Goal: Information Seeking & Learning: Learn about a topic

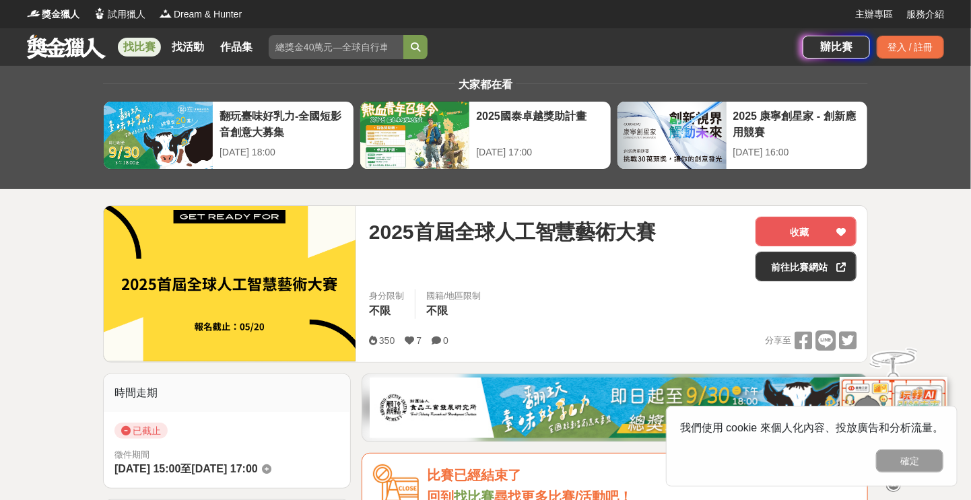
scroll to position [1078, 0]
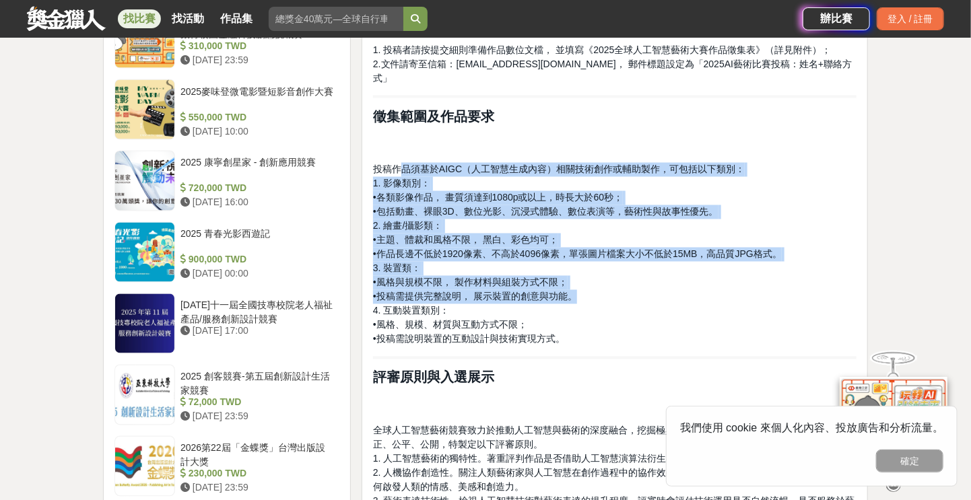
drag, startPoint x: 397, startPoint y: 155, endPoint x: 653, endPoint y: 292, distance: 290.2
click at [653, 288] on p "投稿作品須基於AIGC（人工智慧生成內容）相關技術創作或輔助製作，可包括以下類別： 1. 影像類別： •各類影像作品， 畫質須達到1080p或以上，時長大於6…" at bounding box center [615, 255] width 484 height 184
click at [653, 298] on p "投稿作品須基於AIGC（人工智慧生成內容）相關技術創作或輔助製作，可包括以下類別： 1. 影像類別： •各類影像作品， 畫質須達到1080p或以上，時長大於6…" at bounding box center [615, 255] width 484 height 184
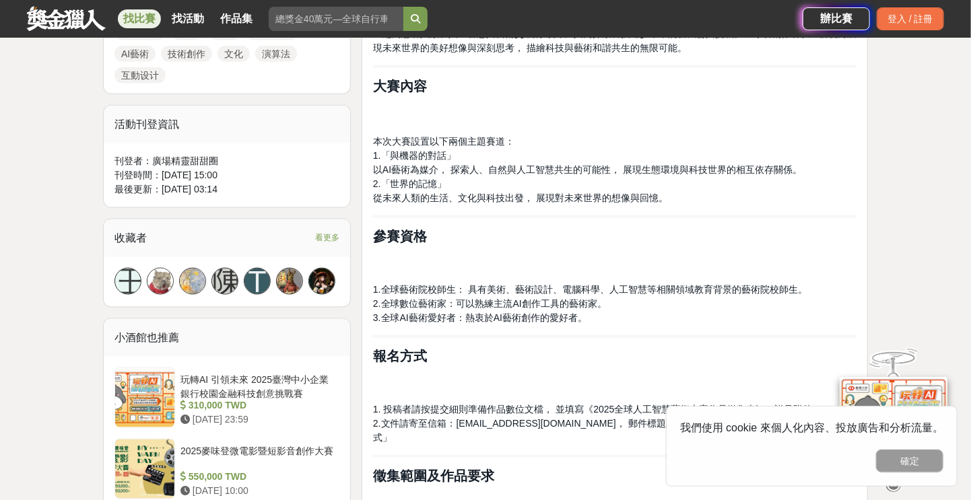
scroll to position [359, 0]
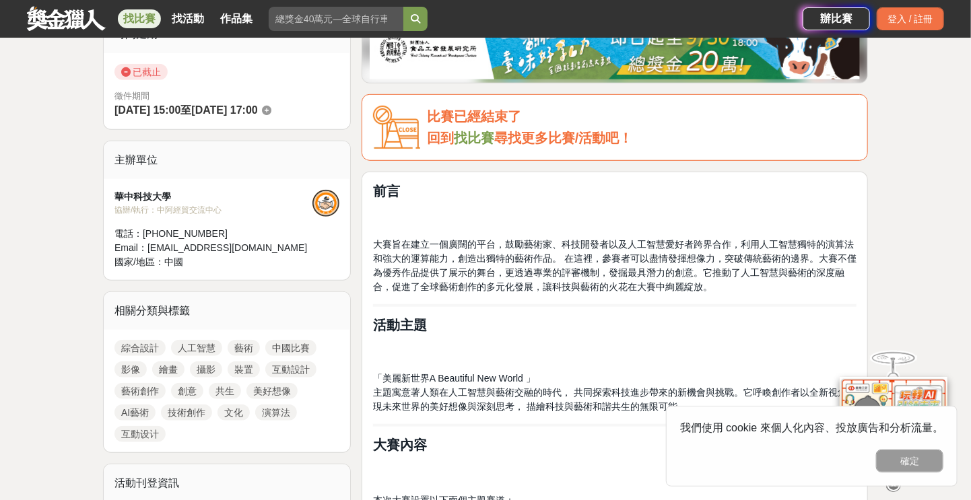
click at [529, 242] on span "大賽旨在建立一個廣闊的平台，鼓勵藝術家、科技開發者以及人工智慧愛好者跨界合作，利用人工智慧獨特的演算法和強大的運算能力，創造出獨特的藝術作品。 在這裡，參賽者…" at bounding box center [615, 265] width 484 height 53
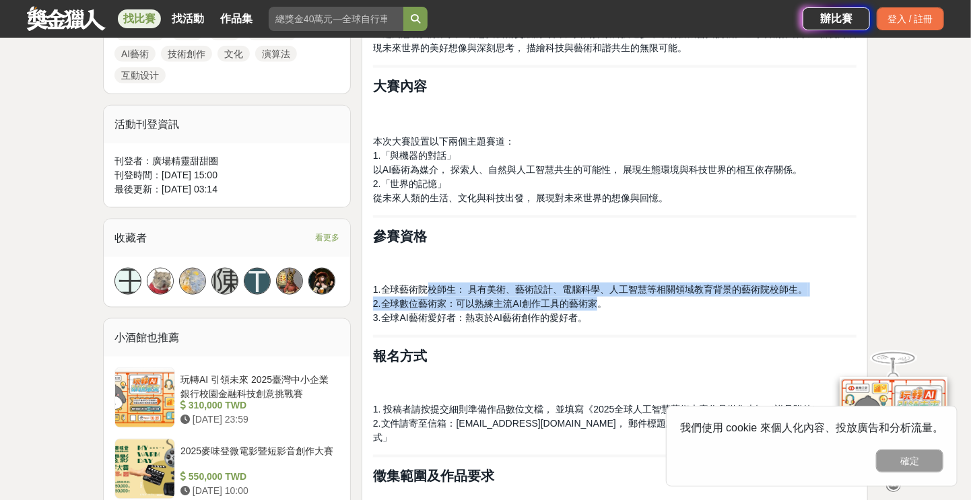
drag, startPoint x: 424, startPoint y: 280, endPoint x: 595, endPoint y: 323, distance: 176.4
click at [595, 323] on div "前言 大賽旨在建立一個廣闊的平台，鼓勵藝術家、科技開發者以及人工智慧愛好者跨界合作，利用人工智慧獨特的演算法和強大的運算能力，創造出獨特的藝術作品。 在這裡，…" at bounding box center [615, 508] width 484 height 1369
click at [596, 323] on p "1.全球藝術院校師生： 具有美術、藝術設計、電腦科學、人工智慧等相關領域教育背景的藝術院校師生。 2.全球數位藝術家：可以熟練主流AI創作工具的藝術家。 3.…" at bounding box center [615, 304] width 484 height 42
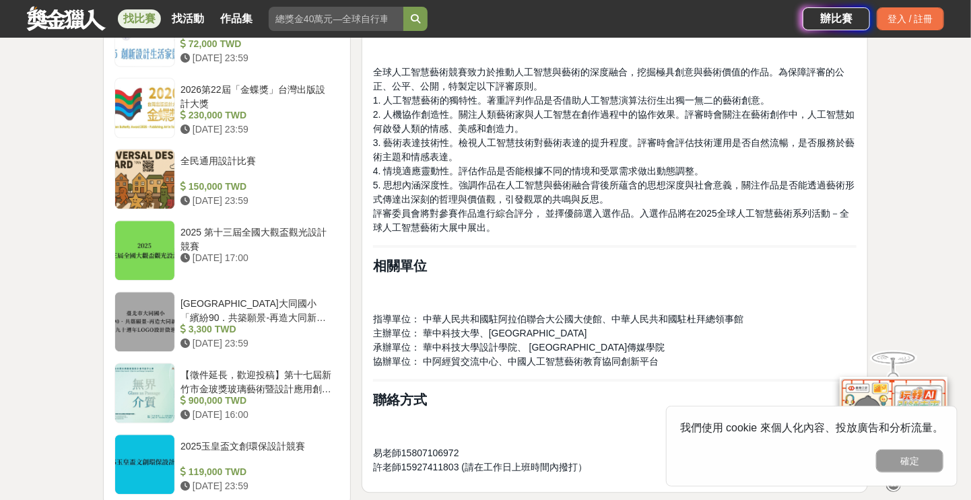
scroll to position [1078, 0]
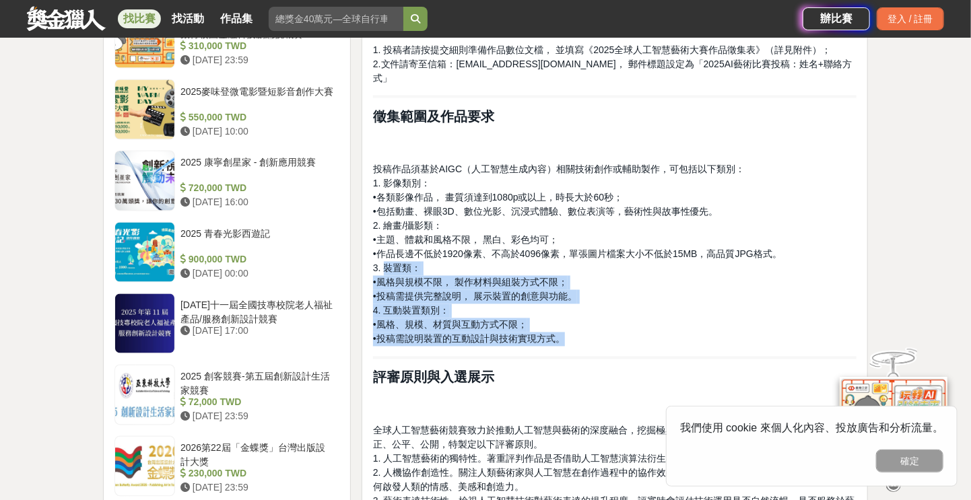
drag, startPoint x: 387, startPoint y: 255, endPoint x: 590, endPoint y: 330, distance: 216.9
click at [590, 330] on p "投稿作品須基於AIGC（人工智慧生成內容）相關技術創作或輔助製作，可包括以下類別： 1. 影像類別： •各類影像作品， 畫質須達到1080p或以上，時長大於6…" at bounding box center [615, 255] width 484 height 184
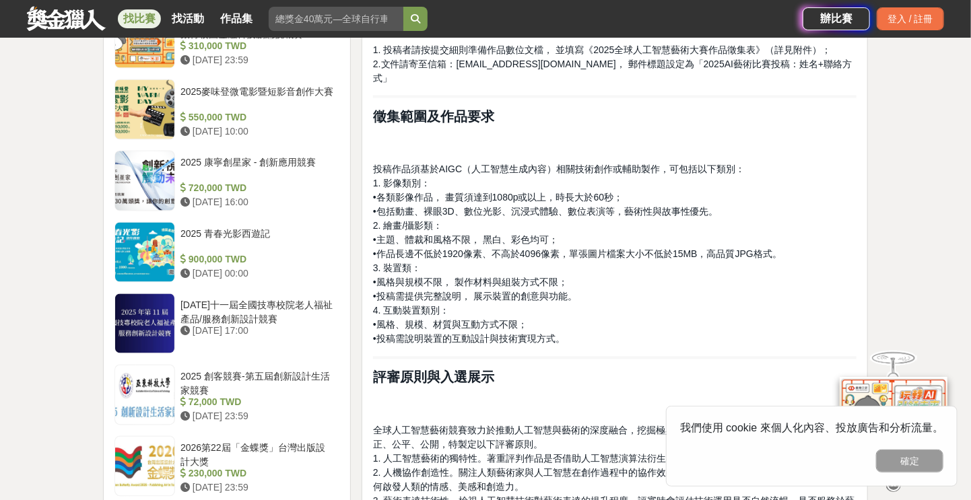
click at [585, 317] on p "投稿作品須基於AIGC（人工智慧生成內容）相關技術創作或輔助製作，可包括以下類別： 1. 影像類別： •各類影像作品， 畫質須達到1080p或以上，時長大於6…" at bounding box center [615, 255] width 484 height 184
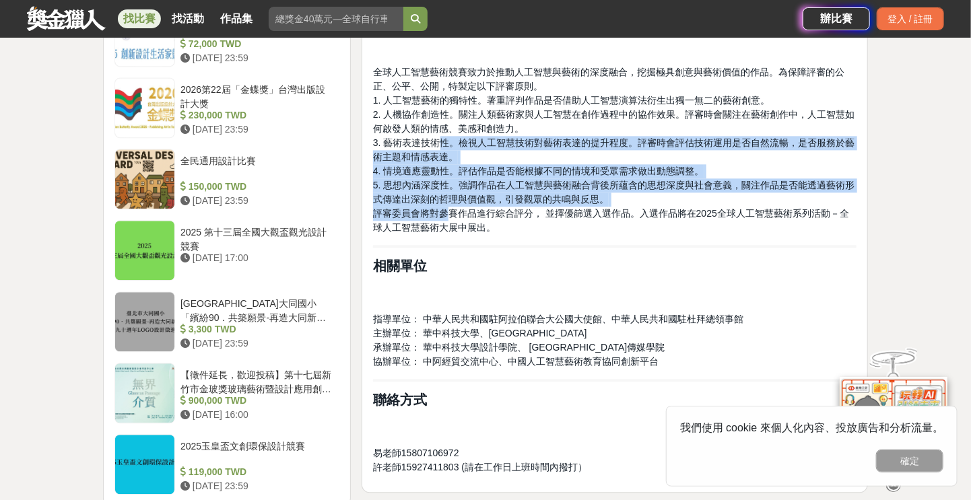
drag, startPoint x: 436, startPoint y: 123, endPoint x: 480, endPoint y: 201, distance: 89.2
click at [471, 201] on p "全球人工智慧藝術競賽致力於推動人工智慧與藝術的深度融合，挖掘極具創意與藝術價值的作品。為保障評審的公正、公平、公開，特製定以下評審原則。 1. 人工智慧藝術的…" at bounding box center [615, 150] width 484 height 170
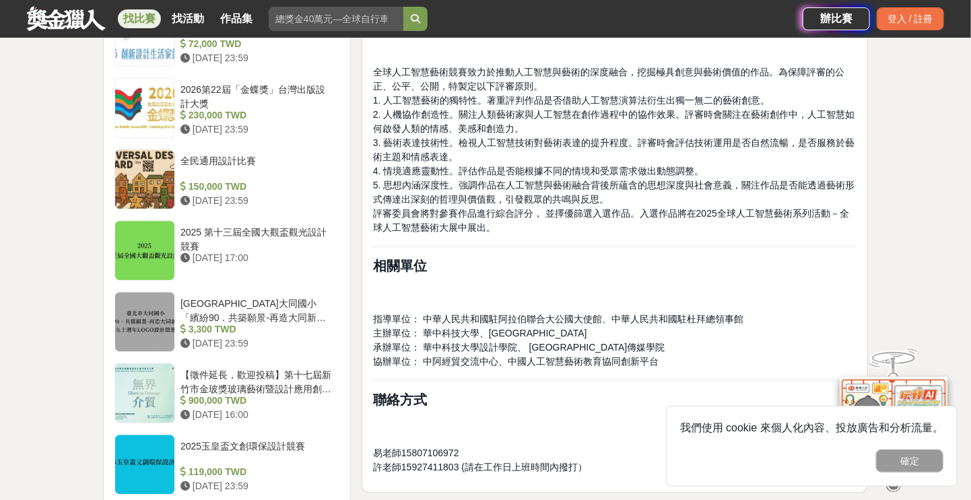
click at [480, 208] on span "評審委員會將對參賽作品進行綜合評分， 並擇優篩選入選作品。入選作品將在2025全球人工智慧藝術系列活動－全球人工智慧藝術大展中展出。" at bounding box center [611, 220] width 476 height 25
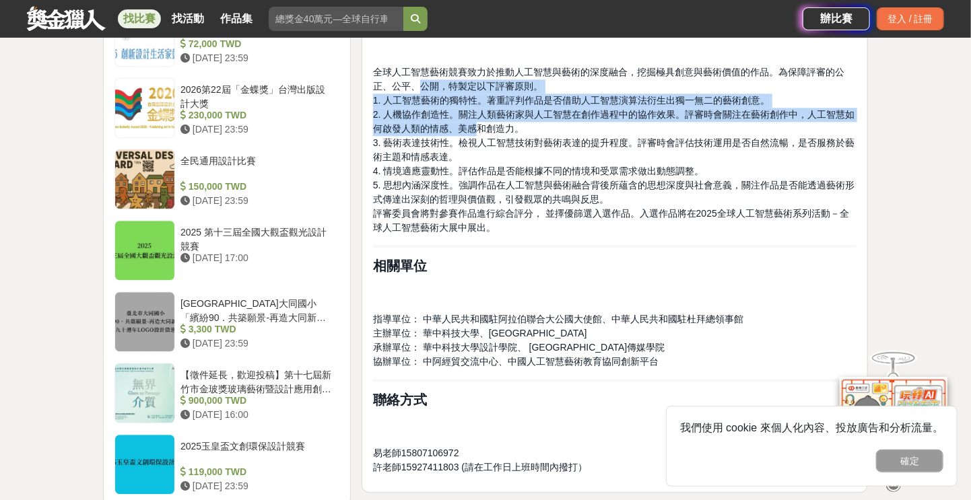
drag, startPoint x: 426, startPoint y: 69, endPoint x: 477, endPoint y: 113, distance: 66.8
click at [477, 113] on p "全球人工智慧藝術競賽致力於推動人工智慧與藝術的深度融合，挖掘極具創意與藝術價值的作品。為保障評審的公正、公平、公開，特製定以下評審原則。 1. 人工智慧藝術的…" at bounding box center [615, 150] width 484 height 170
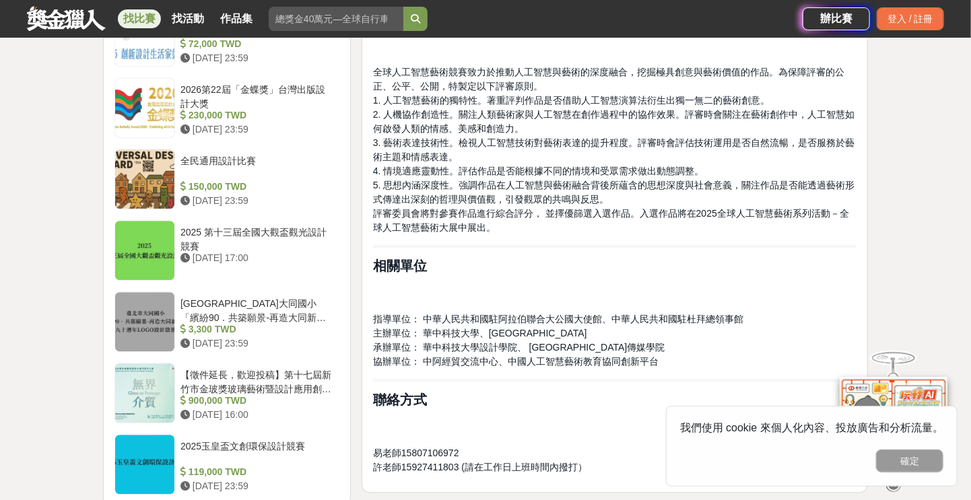
click at [617, 119] on p "全球人工智慧藝術競賽致力於推動人工智慧與藝術的深度融合，挖掘極具創意與藝術價值的作品。為保障評審的公正、公平、公開，特製定以下評審原則。 1. 人工智慧藝術的…" at bounding box center [615, 150] width 484 height 170
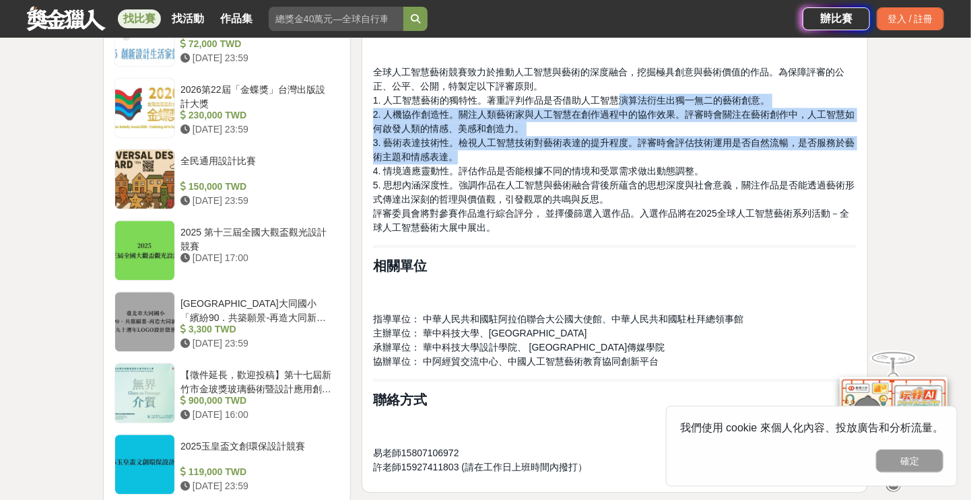
drag, startPoint x: 618, startPoint y: 86, endPoint x: 585, endPoint y: 159, distance: 80.8
click at [596, 150] on p "全球人工智慧藝術競賽致力於推動人工智慧與藝術的深度融合，挖掘極具創意與藝術價值的作品。為保障評審的公正、公平、公開，特製定以下評審原則。 1. 人工智慧藝術的…" at bounding box center [615, 150] width 484 height 170
click at [585, 166] on span "4. 情境適應靈動性。評估作品是否能根據不同的情境和受眾需求做出動態調整。" at bounding box center [538, 171] width 331 height 11
drag, startPoint x: 495, startPoint y: 77, endPoint x: 549, endPoint y: 164, distance: 101.7
click at [549, 163] on p "全球人工智慧藝術競賽致力於推動人工智慧與藝術的深度融合，挖掘極具創意與藝術價值的作品。為保障評審的公正、公平、公開，特製定以下評審原則。 1. 人工智慧藝術的…" at bounding box center [615, 150] width 484 height 170
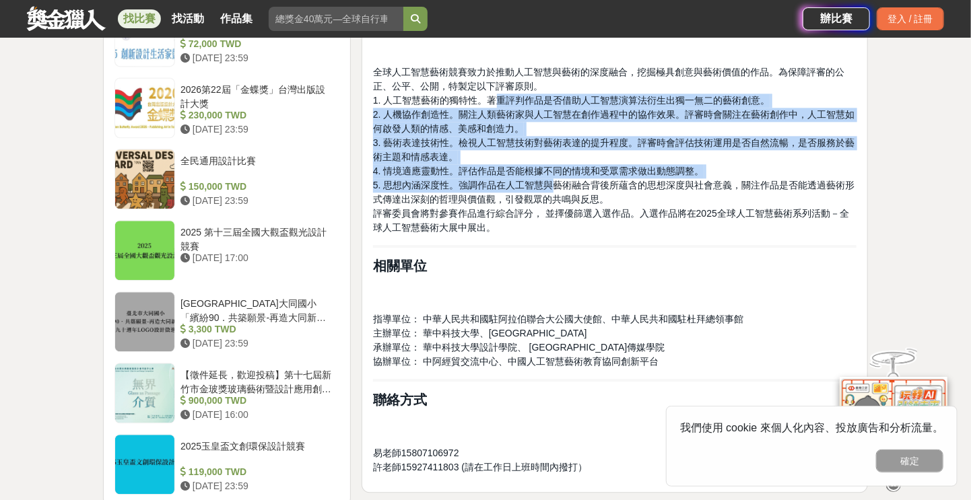
click at [549, 180] on span "5. 思想內涵深度性。強調作品在人工智慧與藝術融合背後所蘊含的思想深度與社會意義，關注作品是否能透過藝術形式傳達出深刻的哲理與價值觀，引發觀眾的共鳴與反思。" at bounding box center [614, 192] width 482 height 25
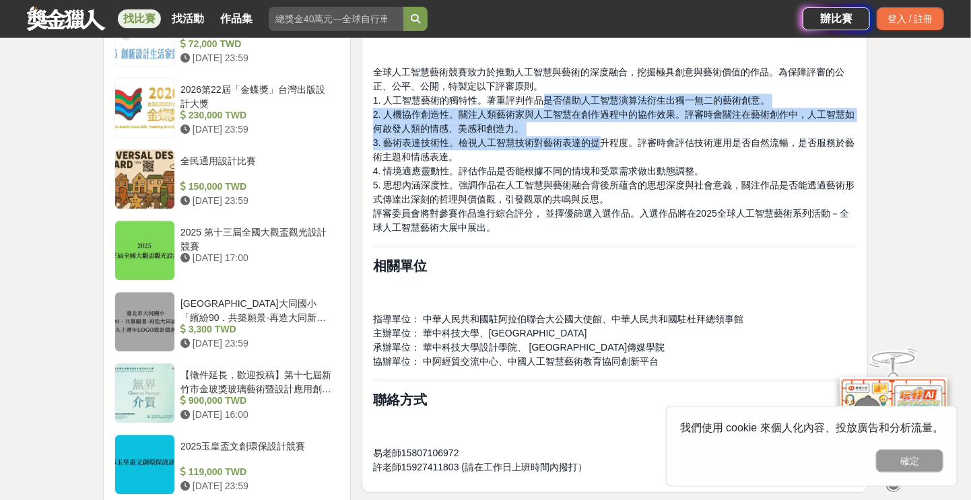
drag, startPoint x: 573, startPoint y: 84, endPoint x: 603, endPoint y: 119, distance: 46.3
click at [603, 121] on p "全球人工智慧藝術競賽致力於推動人工智慧與藝術的深度融合，挖掘極具創意與藝術價值的作品。為保障評審的公正、公平、公開，特製定以下評審原則。 1. 人工智慧藝術的…" at bounding box center [615, 150] width 484 height 170
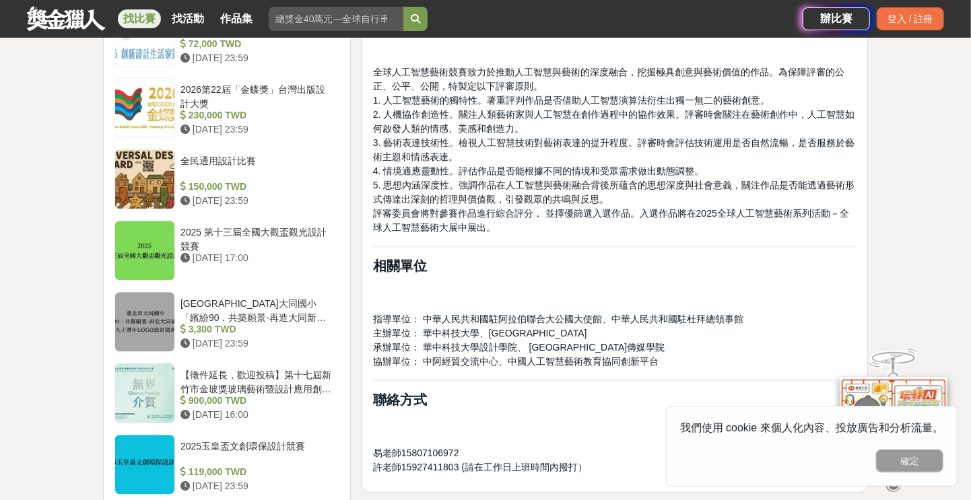
click at [558, 180] on span "5. 思想內涵深度性。強調作品在人工智慧與藝術融合背後所蘊含的思想深度與社會意義，關注作品是否能透過藝術形式傳達出深刻的哲理與價值觀，引發觀眾的共鳴與反思。" at bounding box center [614, 192] width 482 height 25
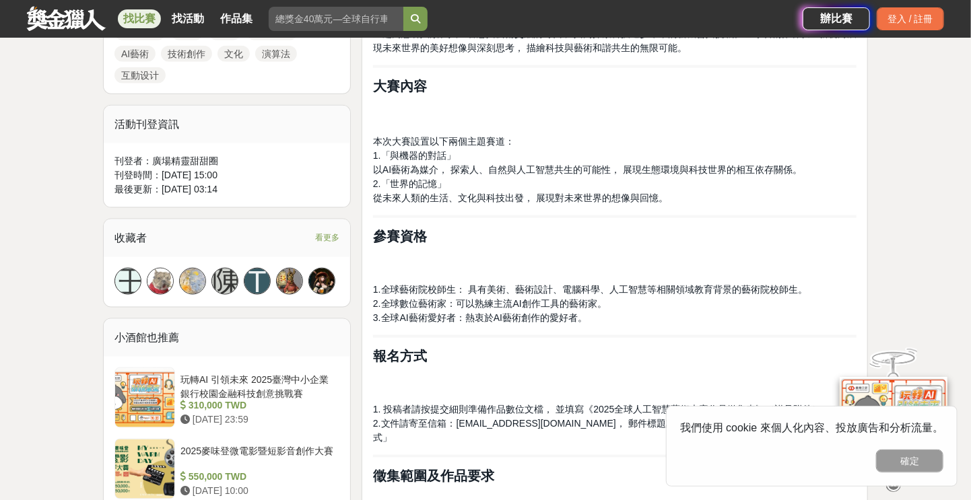
scroll to position [359, 0]
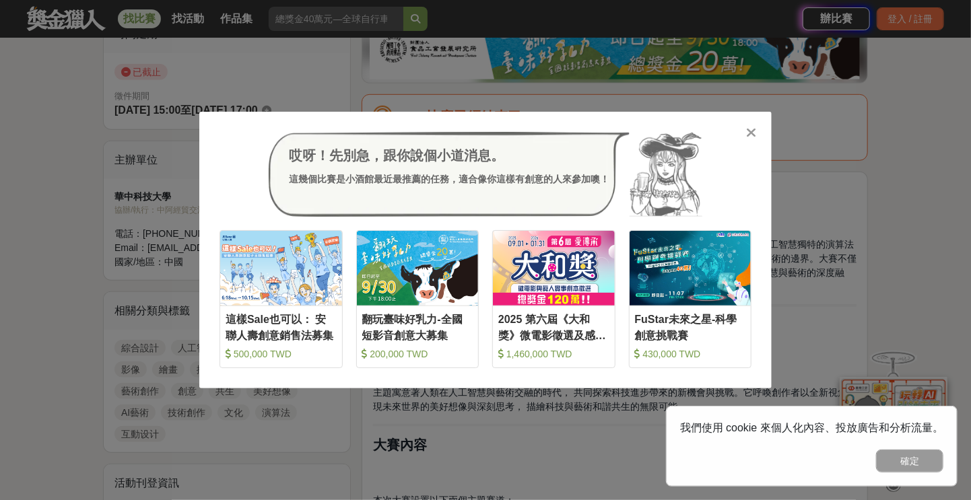
click at [751, 135] on icon at bounding box center [752, 132] width 10 height 13
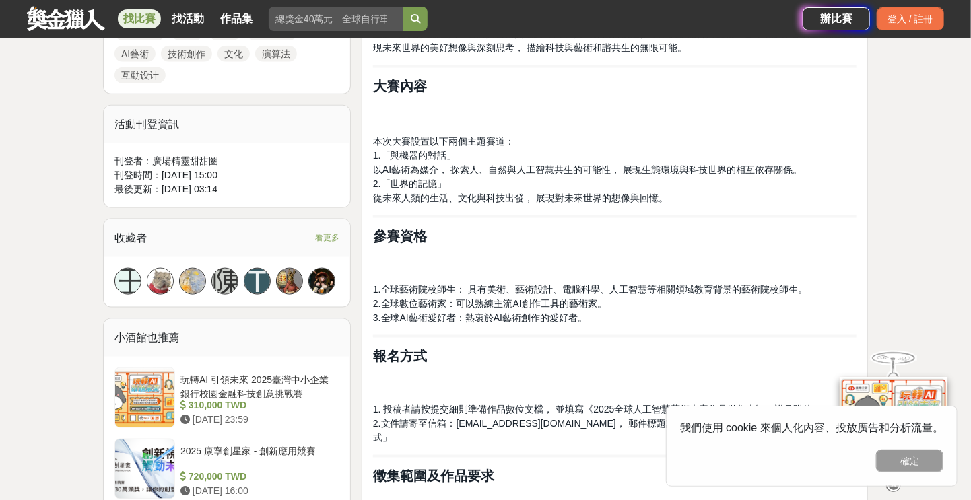
scroll to position [1078, 0]
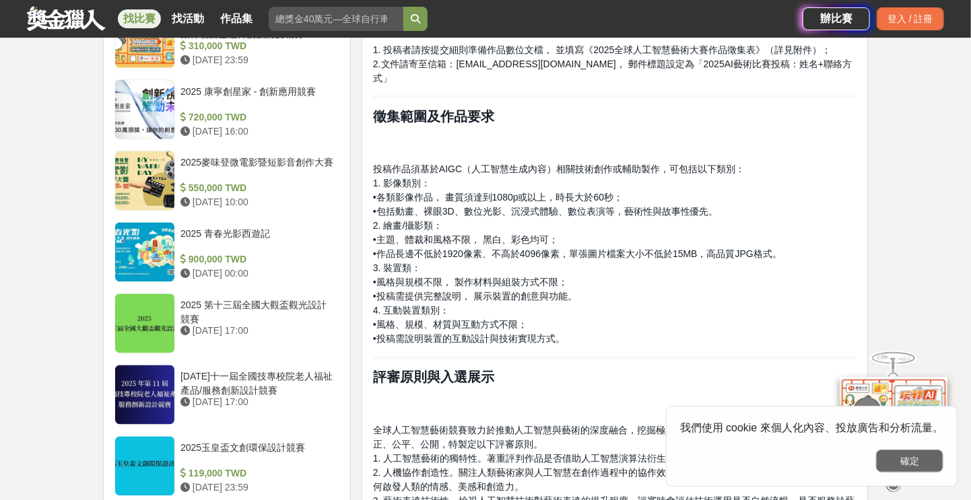
click at [919, 457] on button "確定" at bounding box center [909, 461] width 67 height 23
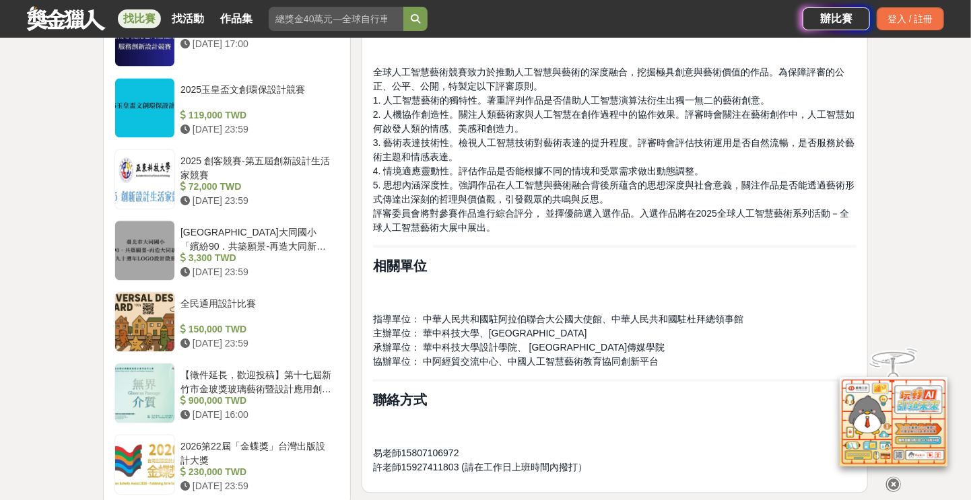
scroll to position [1411, 0]
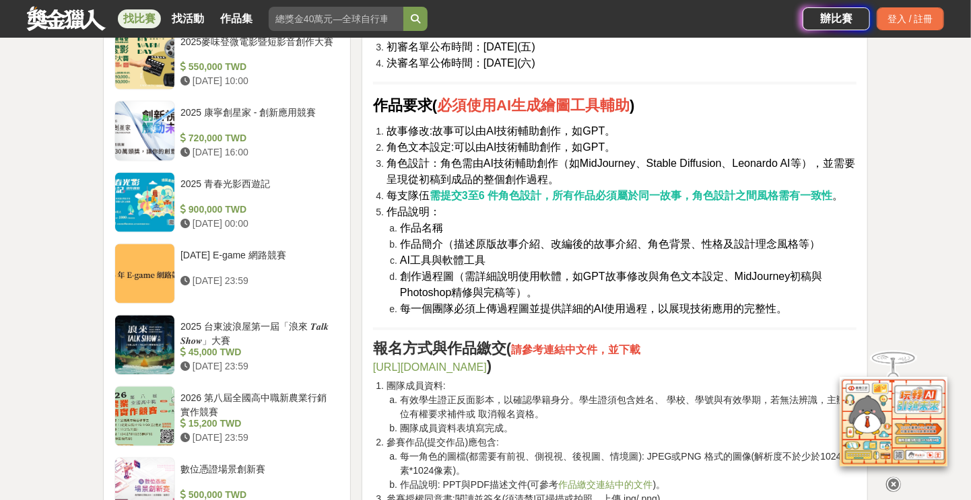
scroll to position [1182, 0]
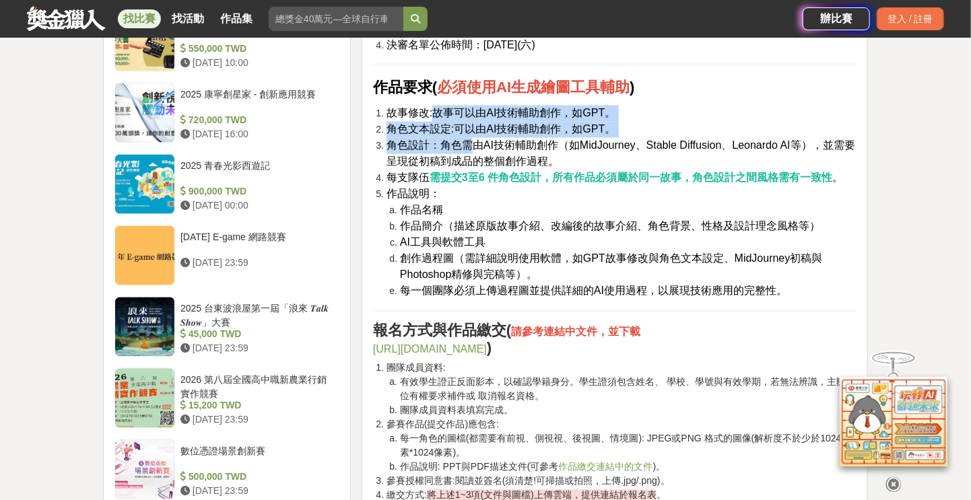
drag, startPoint x: 434, startPoint y: 112, endPoint x: 473, endPoint y: 139, distance: 46.9
click at [473, 139] on ol "故事修改:故事可以由AI技術輔助創作，如GPT。 角色文本設定:可以由AI技術輔助創作，如GPT。 角色設計：角色需由AI技術輔助創作（如MidJourney…" at bounding box center [615, 203] width 484 height 194
click at [457, 132] on span "角色文本設定:可以由AI技術輔助創作，如GPT。" at bounding box center [501, 129] width 229 height 11
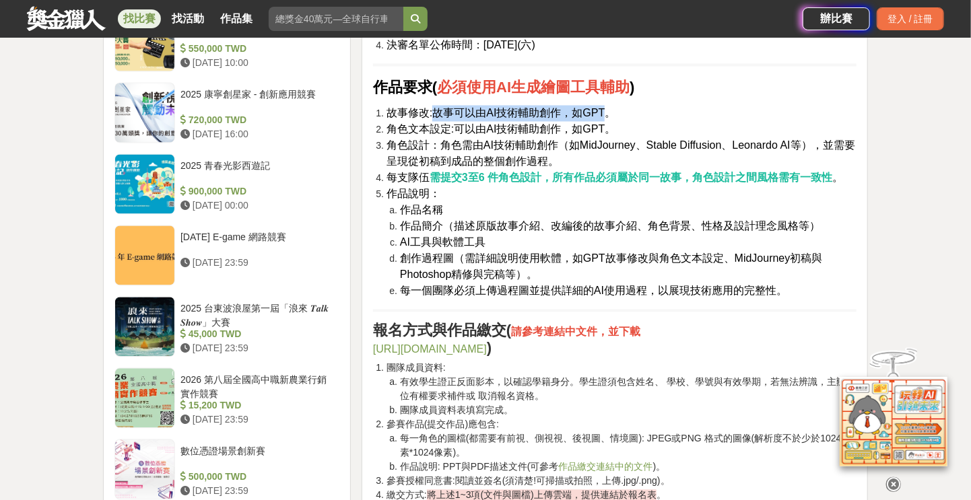
drag, startPoint x: 434, startPoint y: 111, endPoint x: 531, endPoint y: 143, distance: 101.6
click at [594, 128] on ol "故事修改:故事可以由AI技術輔助創作，如GPT。 角色文本設定:可以由AI技術輔助創作，如GPT。 角色設計：角色需由AI技術輔助創作（如MidJourney…" at bounding box center [615, 203] width 484 height 194
click at [447, 127] on span "角色文本設定:可以由AI技術輔助創作，如GPT。" at bounding box center [501, 129] width 229 height 11
drag, startPoint x: 434, startPoint y: 110, endPoint x: 583, endPoint y: 133, distance: 150.7
click at [583, 133] on ol "故事修改:故事可以由AI技術輔助創作，如GPT。 角色文本設定:可以由AI技術輔助創作，如GPT。 角色設計：角色需由AI技術輔助創作（如MidJourney…" at bounding box center [615, 203] width 484 height 194
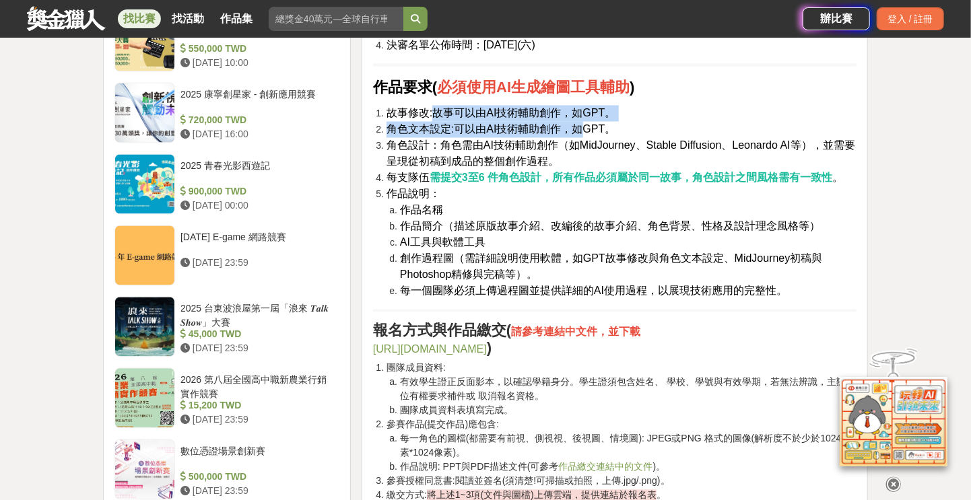
click at [584, 133] on span "角色文本設定:可以由AI技術輔助創作，如GPT。" at bounding box center [501, 129] width 229 height 11
drag, startPoint x: 610, startPoint y: 125, endPoint x: 608, endPoint y: 106, distance: 19.0
click at [608, 106] on ol "故事修改:故事可以由AI技術輔助創作，如GPT。 角色文本設定:可以由AI技術輔助創作，如GPT。 角色設計：角色需由AI技術輔助創作（如MidJourney…" at bounding box center [615, 203] width 484 height 194
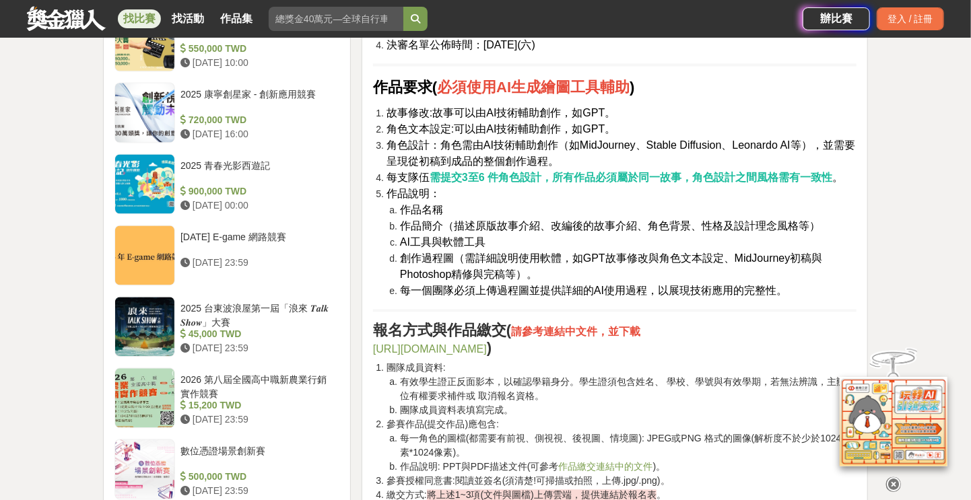
click at [399, 118] on span "故事修改:故事可以由AI技術輔助創作，如GPT。" at bounding box center [501, 113] width 229 height 11
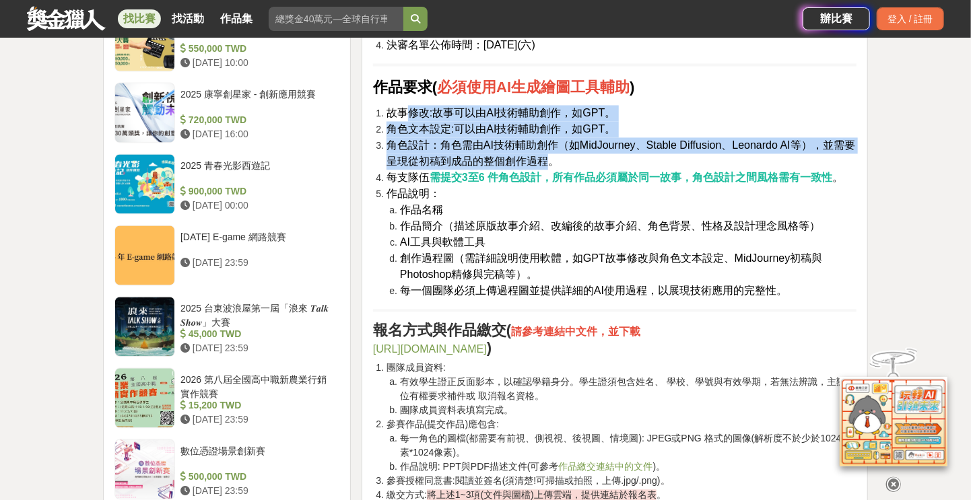
drag, startPoint x: 414, startPoint y: 104, endPoint x: 562, endPoint y: 156, distance: 157.6
click at [562, 156] on div "比賽簡介 隨著時代的快速發展，AI技術已經深刻改變了角色設計的方式，成為創作者的重要工具與助手。本次比賽旨在鼓勵各團隊充分發揮創意，利用AI技術進行角色設計，…" at bounding box center [615, 508] width 484 height 2297
click at [562, 156] on span "角色設計：角色需由AI技術輔助創作（如MidJourney、Stable Diffusion、Leonardo AI等），並需要呈現從初稿到成品的整個創作過程。" at bounding box center [621, 154] width 469 height 28
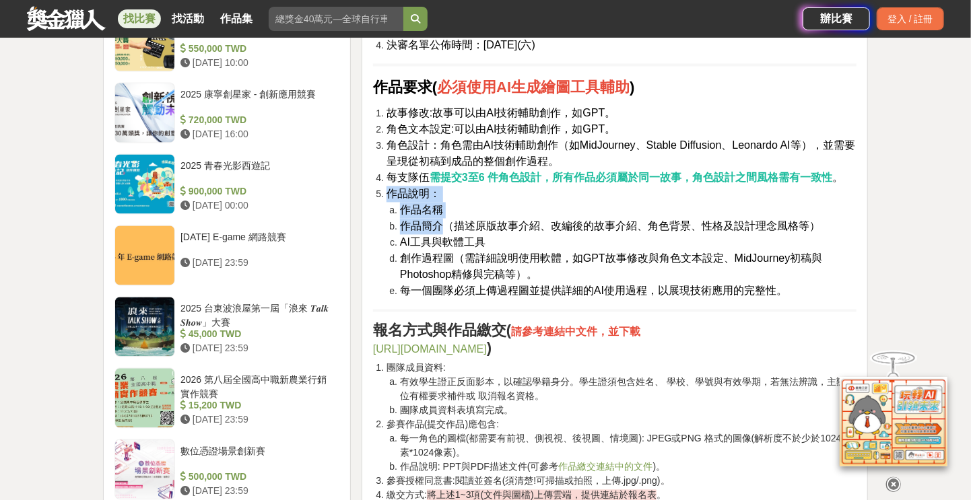
drag, startPoint x: 388, startPoint y: 191, endPoint x: 456, endPoint y: 228, distance: 77.1
click at [449, 226] on li "作品說明： 作品名稱 作品簡介（描述原版故事介紹、改編後的故事介紹、角色背景、性格及設計理念風格等） AI工具與軟體工具 創作過程圖（需詳細說明使用軟體，如G…" at bounding box center [622, 243] width 470 height 113
click at [456, 228] on span "作品簡介（描述原版故事介紹、改編後的故事介紹、角色背景、性格及設計理念風格等）" at bounding box center [610, 226] width 420 height 11
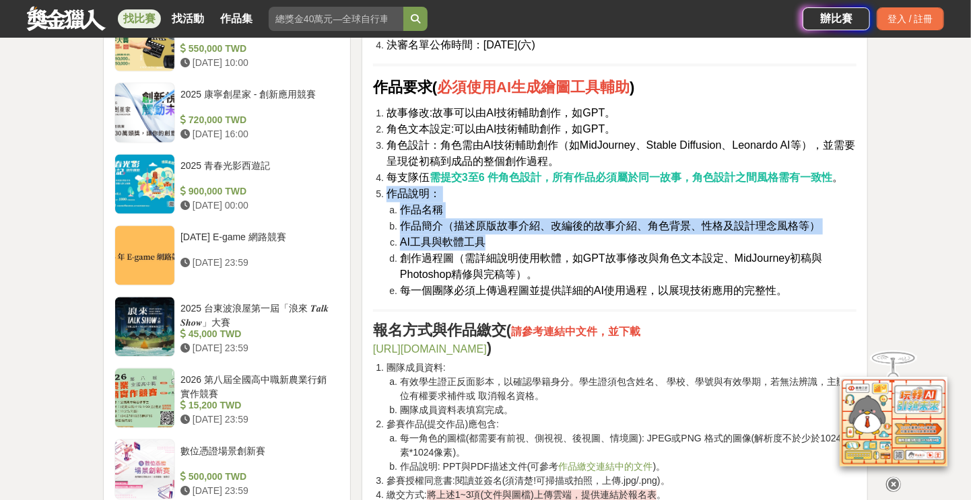
drag, startPoint x: 391, startPoint y: 193, endPoint x: 513, endPoint y: 243, distance: 131.7
click at [515, 242] on li "作品說明： 作品名稱 作品簡介（描述原版故事介紹、改編後的故事介紹、角色背景、性格及設計理念風格等） AI工具與軟體工具 創作過程圖（需詳細說明使用軟體，如G…" at bounding box center [622, 243] width 470 height 113
click at [513, 243] on li "AI工具與軟體工具" at bounding box center [628, 243] width 457 height 16
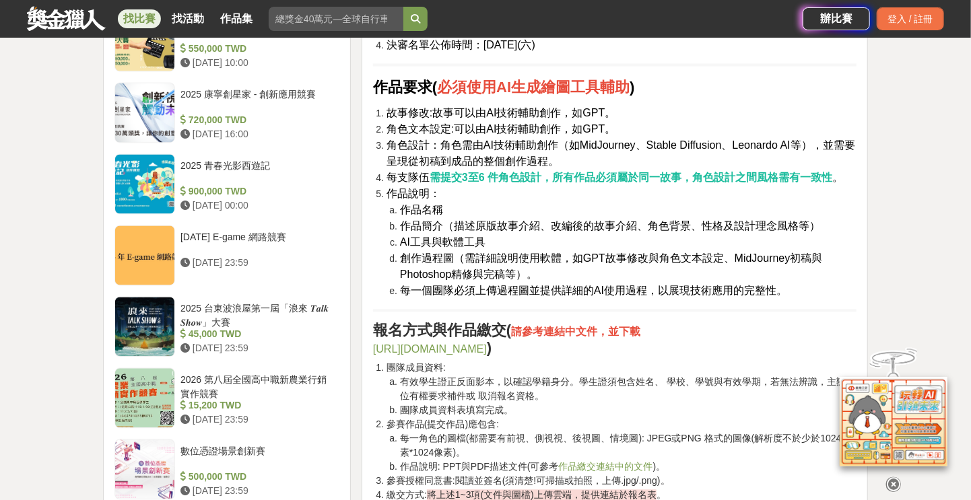
click at [522, 236] on li "AI工具與軟體工具" at bounding box center [628, 243] width 457 height 16
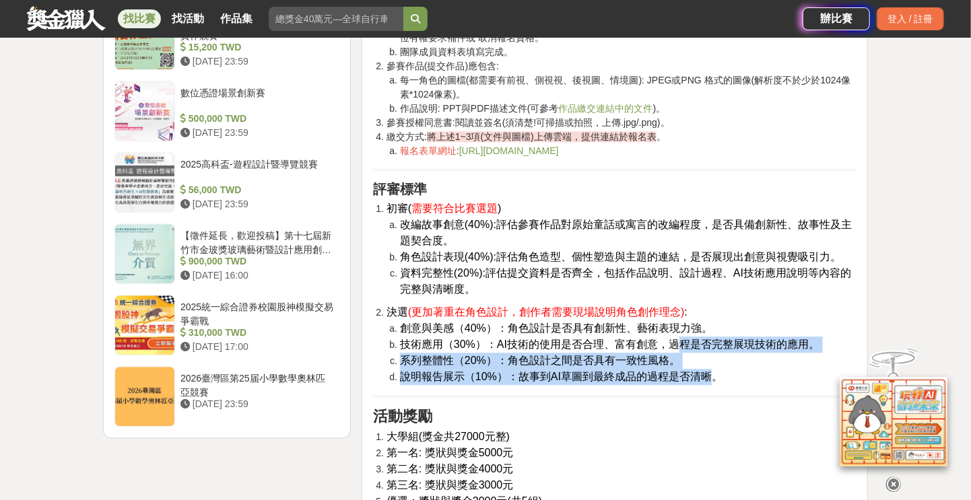
drag, startPoint x: 676, startPoint y: 344, endPoint x: 731, endPoint y: 387, distance: 69.5
click at [730, 387] on div "比賽簡介 隨著時代的快速發展，AI技術已經深刻改變了角色設計的方式，成為創作者的重要工具與助手。本次比賽旨在鼓勵各團隊充分發揮創意，利用AI技術進行角色設計，…" at bounding box center [615, 149] width 484 height 2297
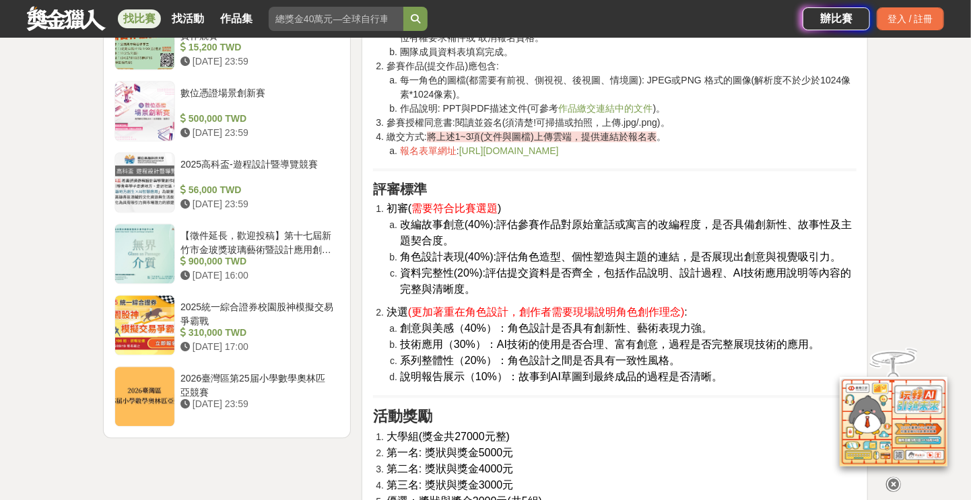
click at [738, 390] on div "比賽簡介 隨著時代的快速發展，AI技術已經深刻改變了角色設計的方式，成為創作者的重要工具與助手。本次比賽旨在鼓勵各團隊充分發揮創意，利用AI技術進行角色設計，…" at bounding box center [615, 149] width 484 height 2297
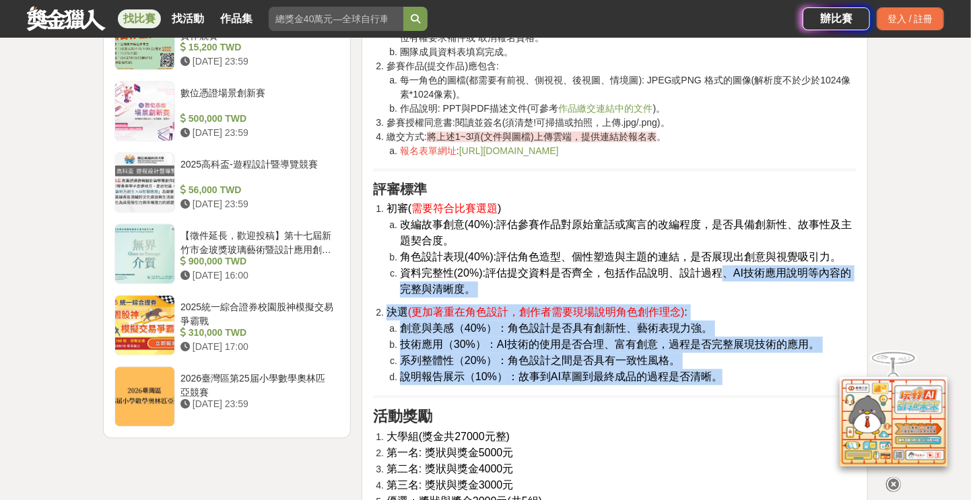
drag, startPoint x: 739, startPoint y: 369, endPoint x: 717, endPoint y: 247, distance: 124.6
click at [720, 255] on div "比賽簡介 隨著時代的快速發展，AI技術已經深刻改變了角色設計的方式，成為創作者的重要工具與助手。本次比賽旨在鼓勵各團隊充分發揮創意，利用AI技術進行角色設計，…" at bounding box center [615, 149] width 484 height 2297
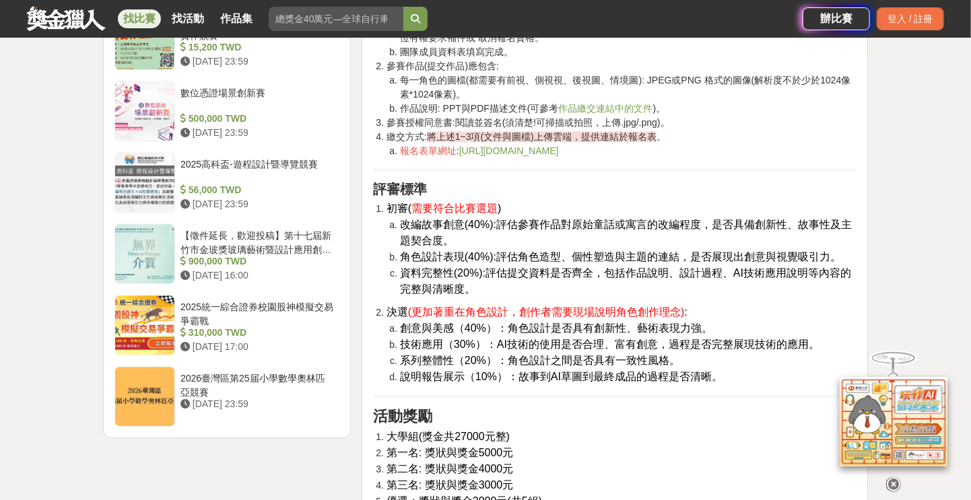
click at [715, 240] on li "改編故事創意(40%):評估參賽作品對原始童話或寓言的改編程度，是否具備創新性、故事性及主題契合度。" at bounding box center [628, 233] width 457 height 32
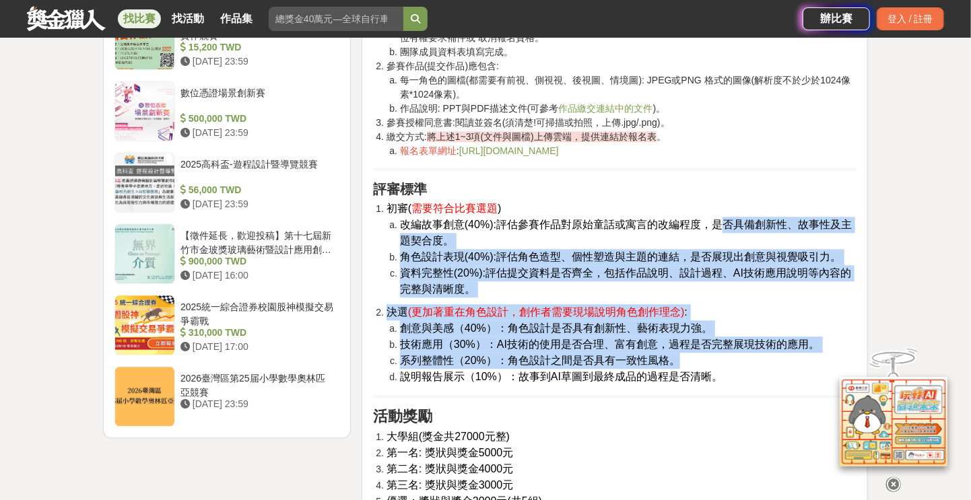
drag, startPoint x: 727, startPoint y: 228, endPoint x: 755, endPoint y: 385, distance: 158.7
click at [747, 382] on div "比賽簡介 隨著時代的快速發展，AI技術已經深刻改變了角色設計的方式，成為創作者的重要工具與助手。本次比賽旨在鼓勵各團隊充分發揮創意，利用AI技術進行角色設計，…" at bounding box center [615, 149] width 484 height 2297
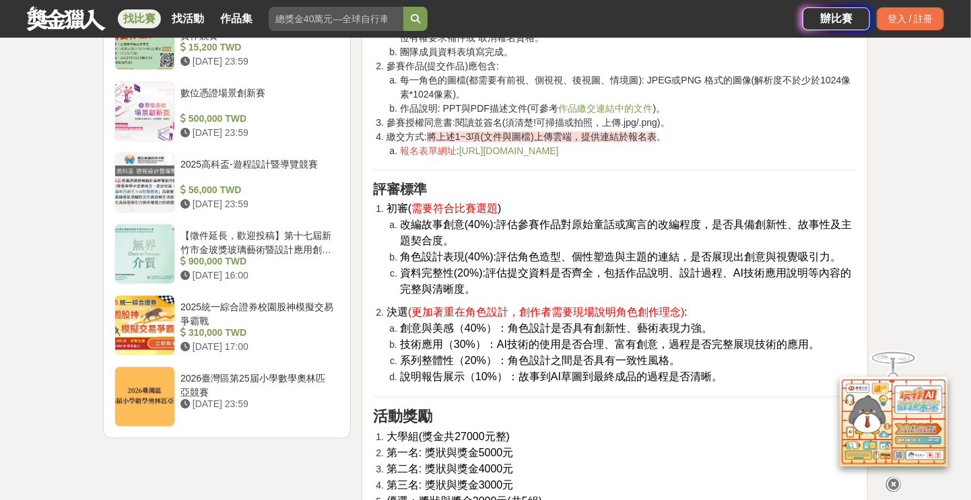
click at [756, 385] on div "比賽簡介 隨著時代的快速發展，AI技術已經深刻改變了角色設計的方式，成為創作者的重要工具與助手。本次比賽旨在鼓勵各團隊充分發揮創意，利用AI技術進行角色設計，…" at bounding box center [615, 149] width 484 height 2297
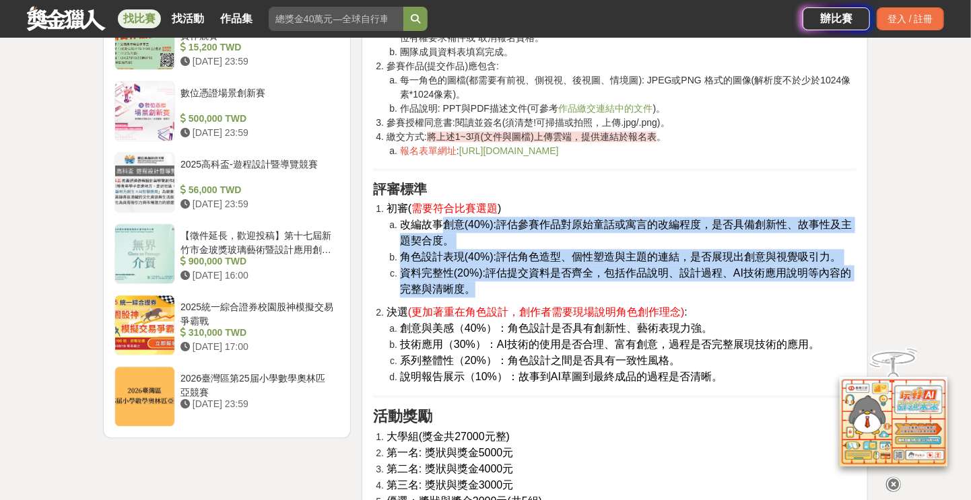
drag, startPoint x: 698, startPoint y: 385, endPoint x: 447, endPoint y: 226, distance: 296.7
click at [447, 228] on div "比賽簡介 隨著時代的快速發展，AI技術已經深刻改變了角色設計的方式，成為創作者的重要工具與助手。本次比賽旨在鼓勵各團隊充分發揮創意，利用AI技術進行角色設計，…" at bounding box center [615, 149] width 484 height 2297
click at [465, 355] on span "系列整體性（20%）：角色設計之間是否具有一致性風格。" at bounding box center [540, 360] width 280 height 11
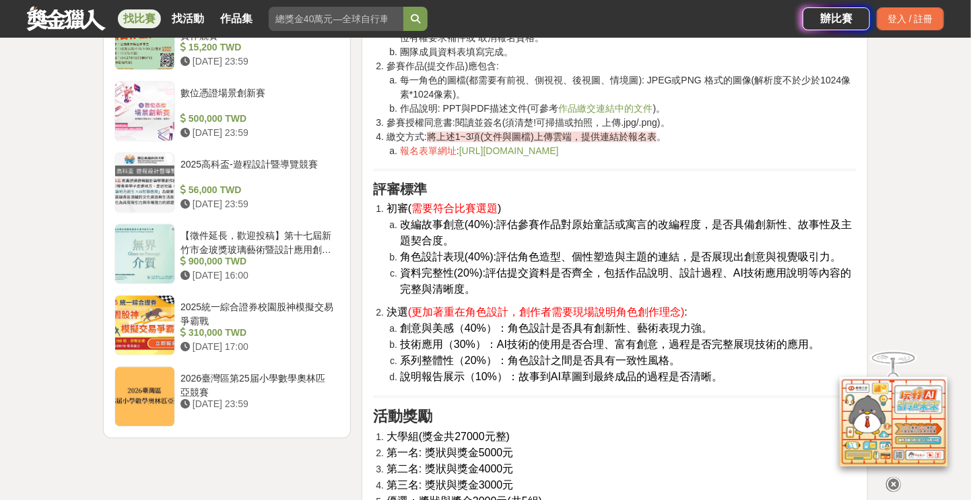
drag, startPoint x: 421, startPoint y: 332, endPoint x: 427, endPoint y: 327, distance: 7.7
click at [422, 331] on span "創意與美感（40%）：角色設計是否具有創新性、藝術表現力強。" at bounding box center [556, 328] width 313 height 11
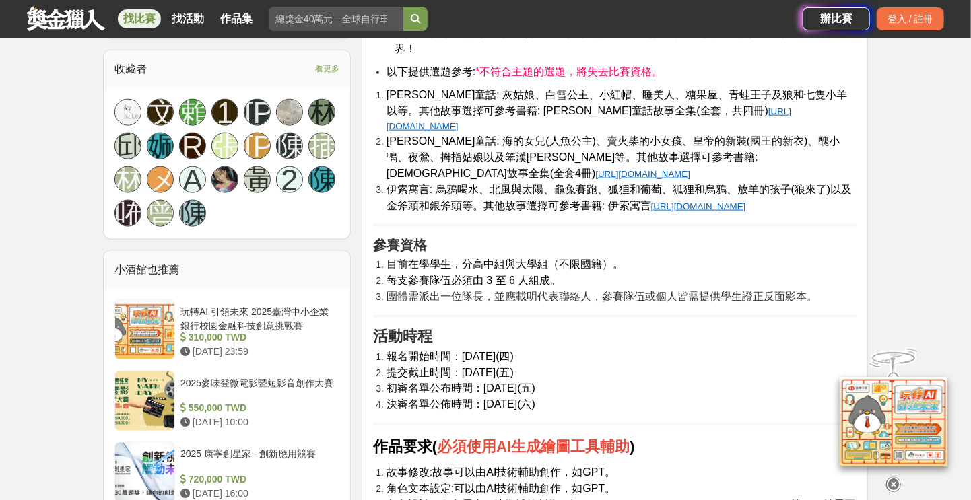
scroll to position [1182, 0]
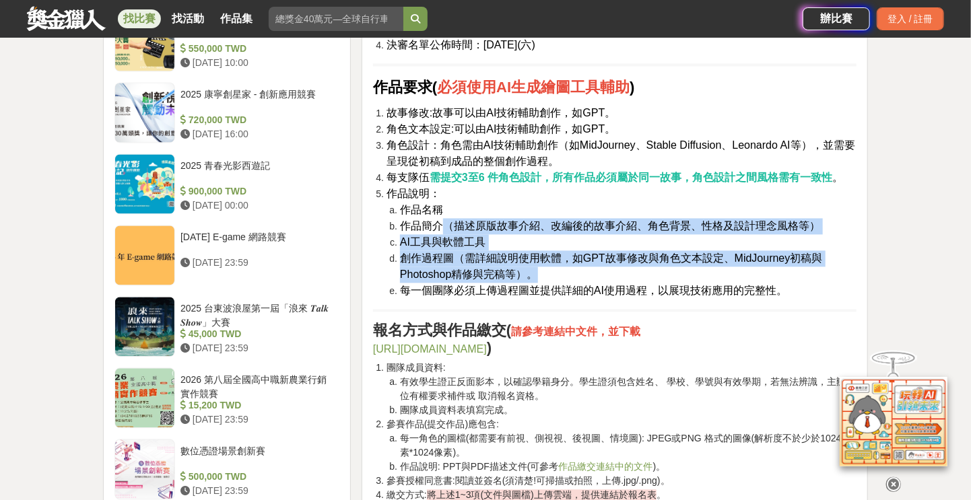
drag, startPoint x: 438, startPoint y: 228, endPoint x: 561, endPoint y: 267, distance: 128.7
click at [561, 267] on ol "作品名稱 作品簡介（描述原版故事介紹、改編後的故事介紹、角色背景、性格及設計理念風格等） AI工具與軟體工具 創作過程圖（需詳細說明使用軟體，如GPT故事修改…" at bounding box center [622, 251] width 470 height 97
click at [560, 267] on li "創作過程圖（需詳細說明使用軟體，如GPT故事修改與角色文本設定、MidJourney初稿與Photoshop精修與完稿等）。" at bounding box center [628, 267] width 457 height 32
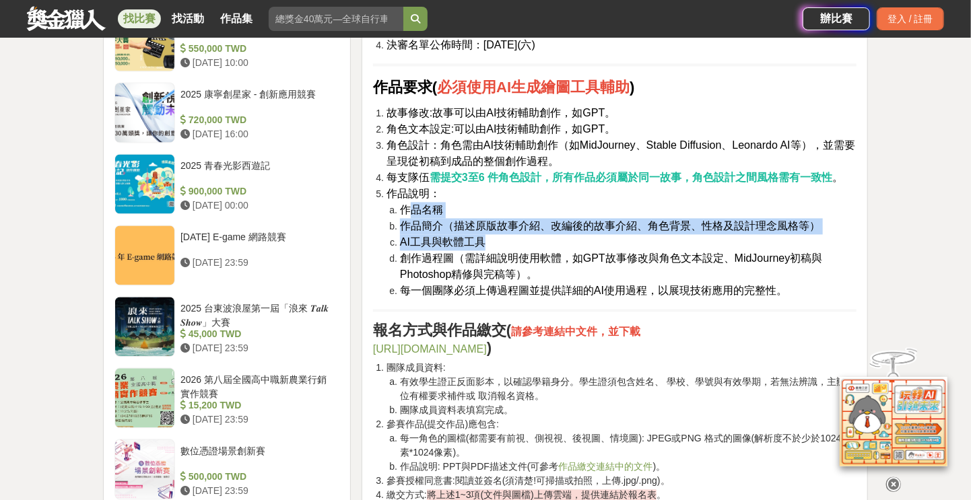
drag, startPoint x: 407, startPoint y: 205, endPoint x: 847, endPoint y: 242, distance: 442.0
click at [847, 242] on ol "作品名稱 作品簡介（描述原版故事介紹、改編後的故事介紹、角色背景、性格及設計理念風格等） AI工具與軟體工具 創作過程圖（需詳細說明使用軟體，如GPT故事修改…" at bounding box center [622, 251] width 470 height 97
click at [411, 243] on span "AI工具與軟體工具" at bounding box center [443, 242] width 86 height 11
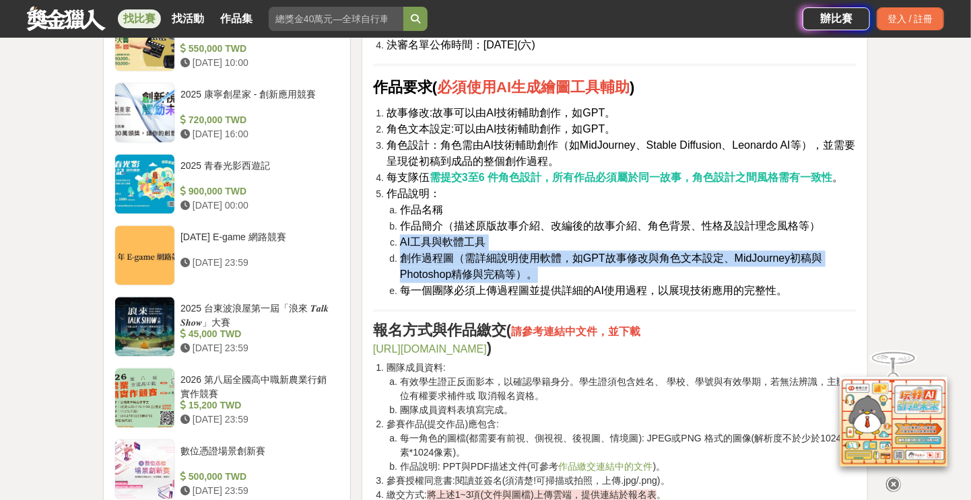
drag, startPoint x: 399, startPoint y: 240, endPoint x: 544, endPoint y: 271, distance: 147.6
click at [544, 271] on ol "作品名稱 作品簡介（描述原版故事介紹、改編後的故事介紹、角色背景、性格及設計理念風格等） AI工具與軟體工具 創作過程圖（需詳細說明使用軟體，如GPT故事修改…" at bounding box center [622, 251] width 470 height 97
click at [474, 265] on span "創作過程圖（需詳細說明使用軟體，如GPT故事修改與角色文本設定、MidJourney初稿與Photoshop精修與完稿等）。" at bounding box center [611, 267] width 423 height 28
drag, startPoint x: 461, startPoint y: 256, endPoint x: 622, endPoint y: 269, distance: 161.5
click at [570, 267] on li "創作過程圖（需詳細說明使用軟體，如GPT故事修改與角色文本設定、MidJourney初稿與Photoshop精修與完稿等）。" at bounding box center [628, 267] width 457 height 32
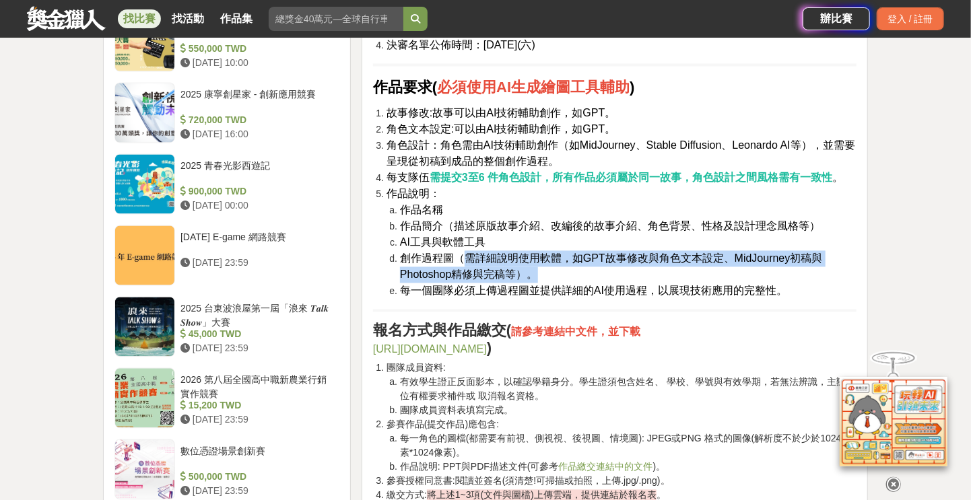
click at [622, 269] on li "創作過程圖（需詳細說明使用軟體，如GPT故事修改與角色文本設定、MidJourney初稿與Photoshop精修與完稿等）。" at bounding box center [628, 267] width 457 height 32
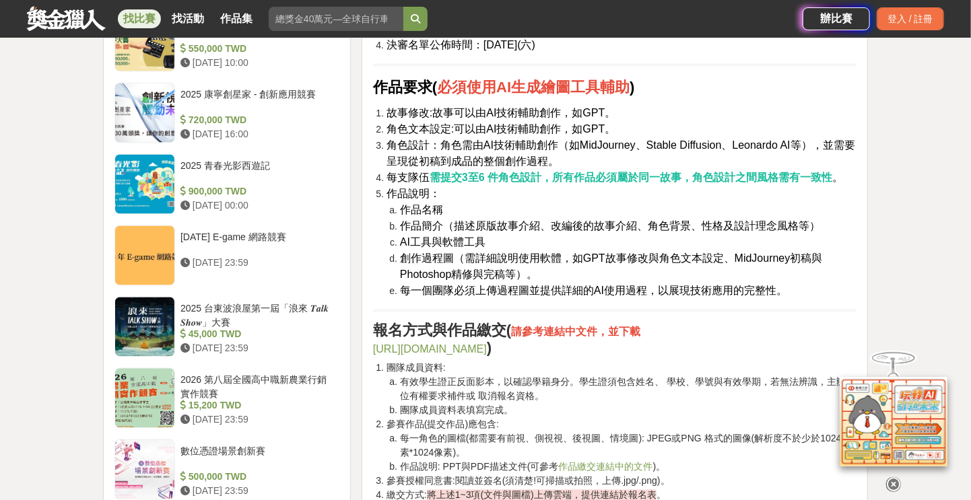
scroll to position [1541, 0]
